Goal: Task Accomplishment & Management: Manage account settings

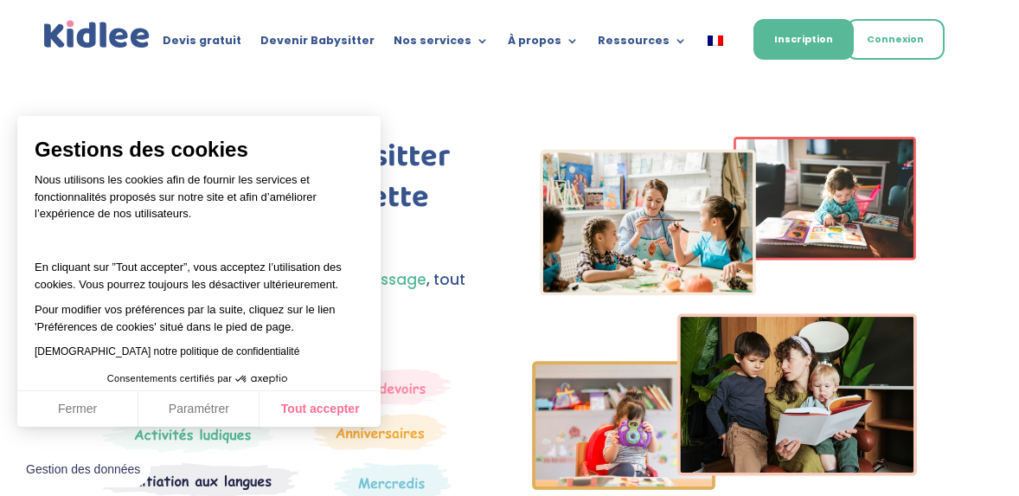
click at [332, 418] on button "Tout accepter" at bounding box center [320, 409] width 121 height 36
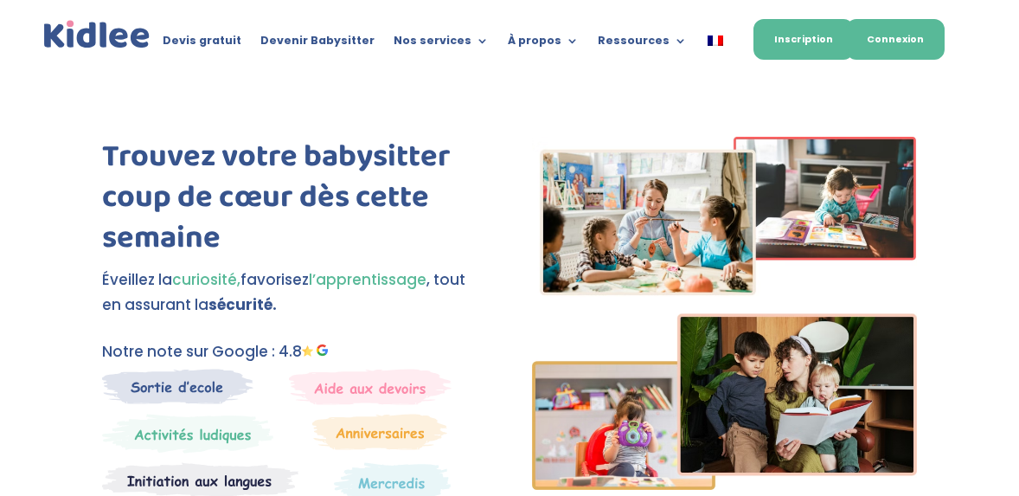
click at [893, 34] on link "Connexion" at bounding box center [895, 39] width 99 height 41
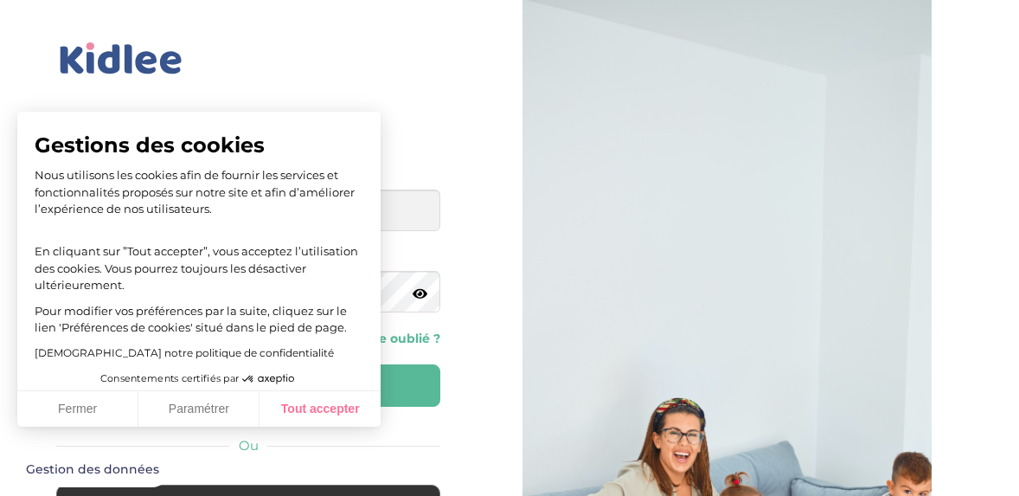
click at [336, 398] on button "Tout accepter" at bounding box center [320, 409] width 121 height 36
checkbox input "true"
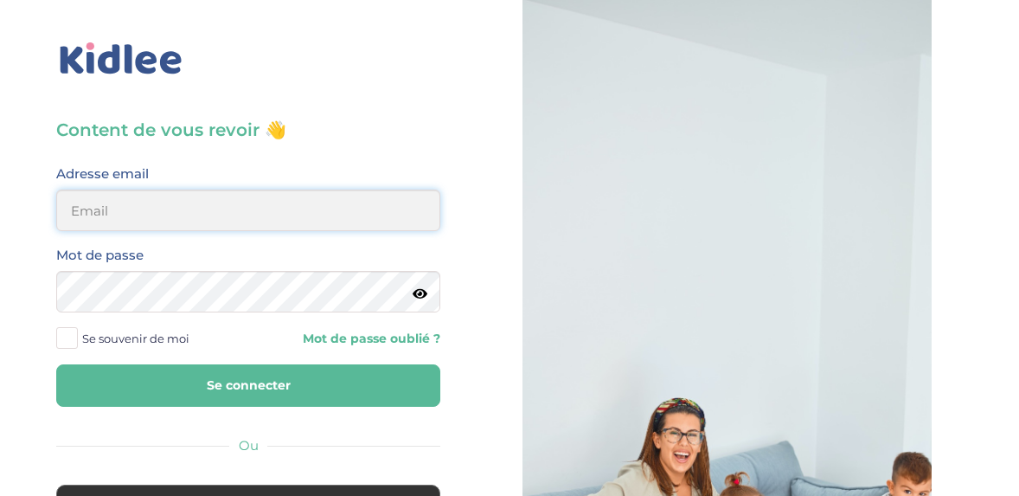
click at [240, 194] on input "email" at bounding box center [248, 211] width 384 height 42
type input "jlboussaguet@orange.fr"
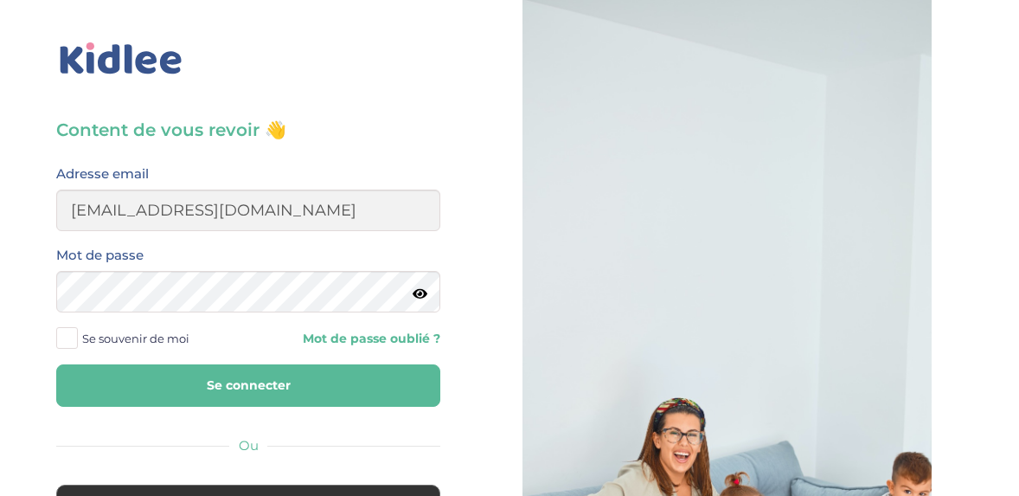
click at [203, 371] on button "Se connecter" at bounding box center [248, 385] width 384 height 42
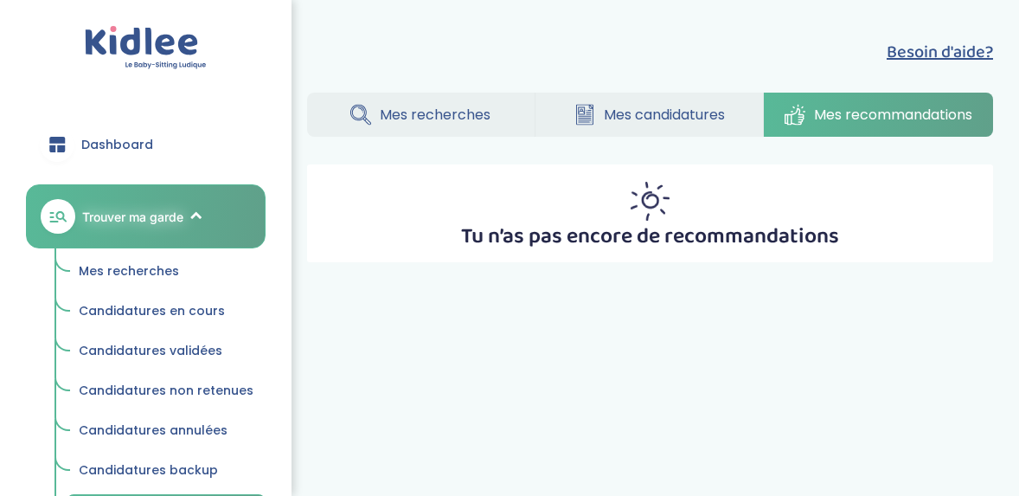
click at [401, 119] on span "Mes recherches" at bounding box center [435, 115] width 111 height 22
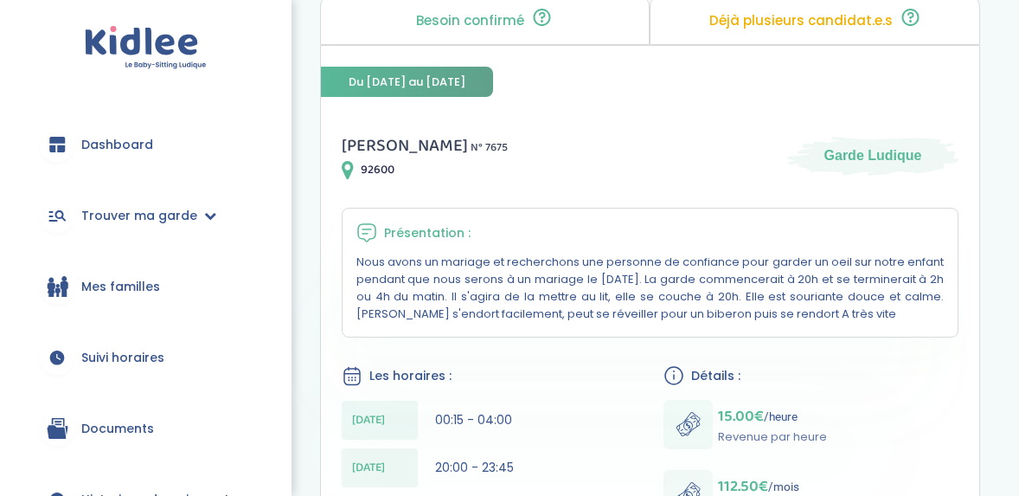
scroll to position [148, 0]
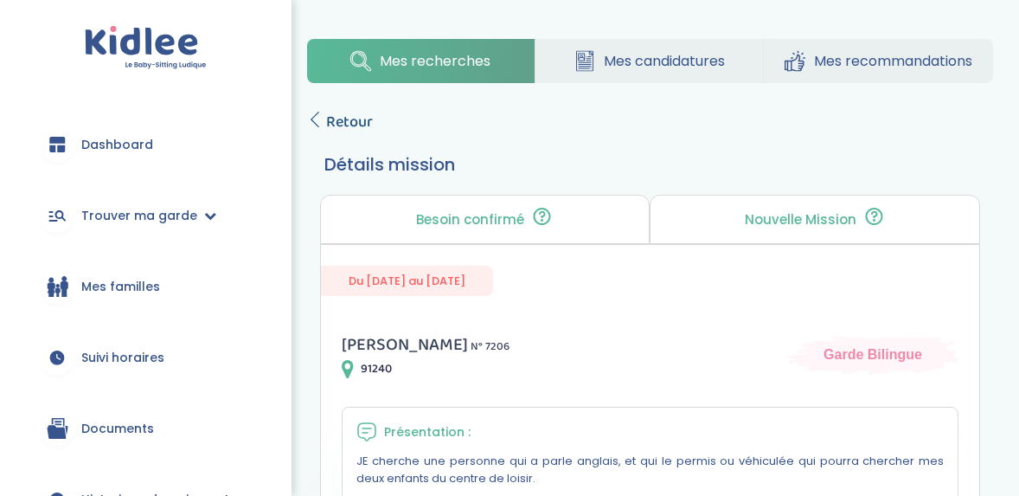
click at [331, 112] on span "Retour" at bounding box center [349, 122] width 47 height 24
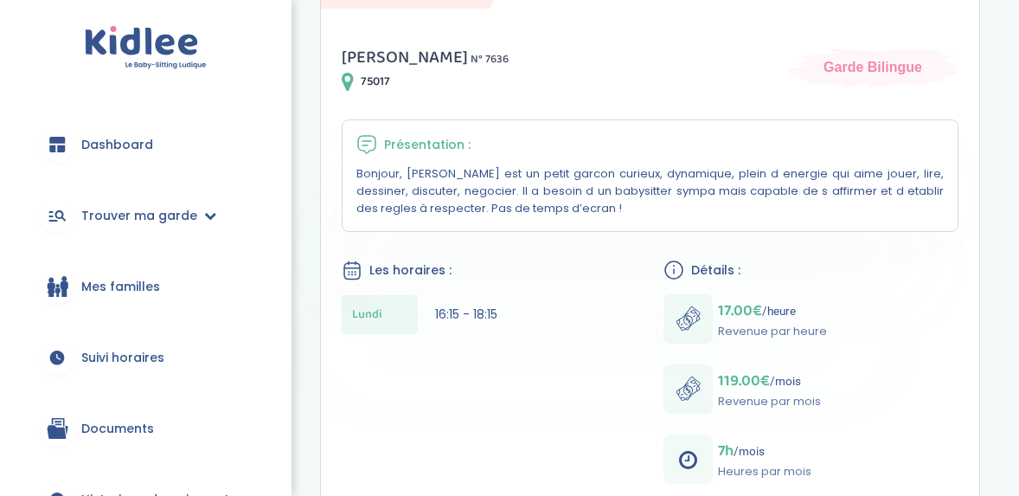
scroll to position [286, 0]
